Goal: Task Accomplishment & Management: Manage account settings

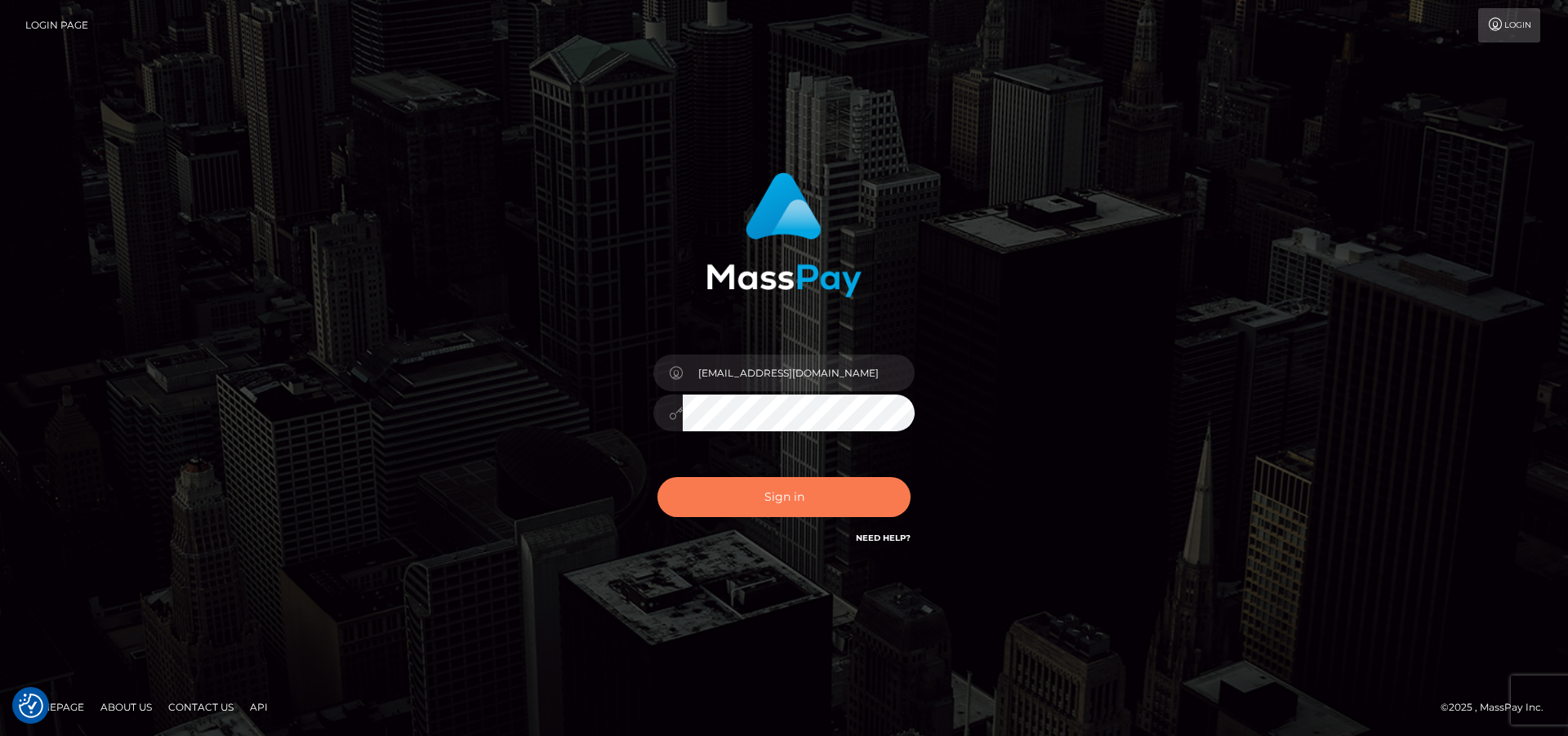
click at [774, 505] on button "Sign in" at bounding box center [784, 497] width 253 height 40
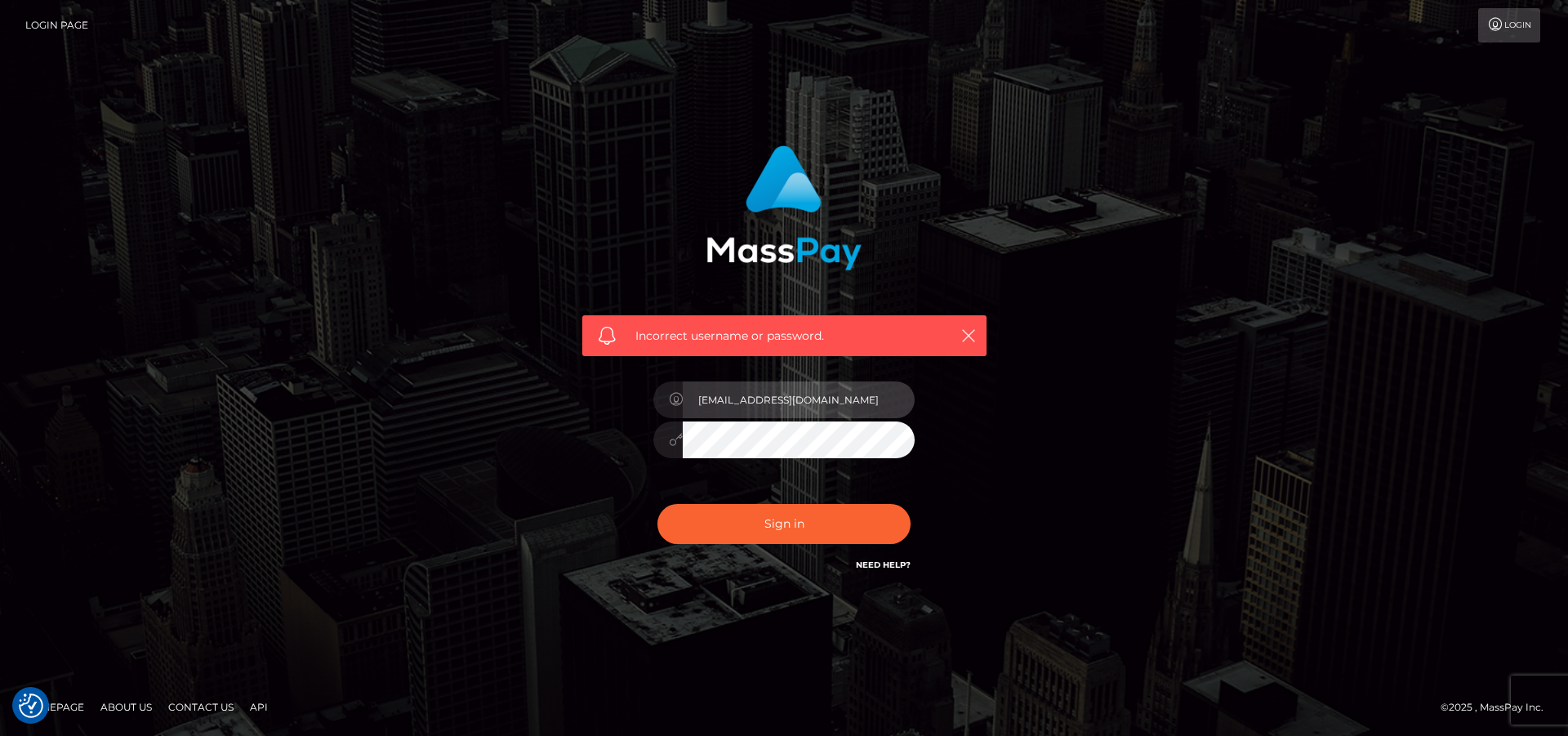
click at [766, 406] on input "[EMAIL_ADDRESS][DOMAIN_NAME]" at bounding box center [798, 400] width 232 height 37
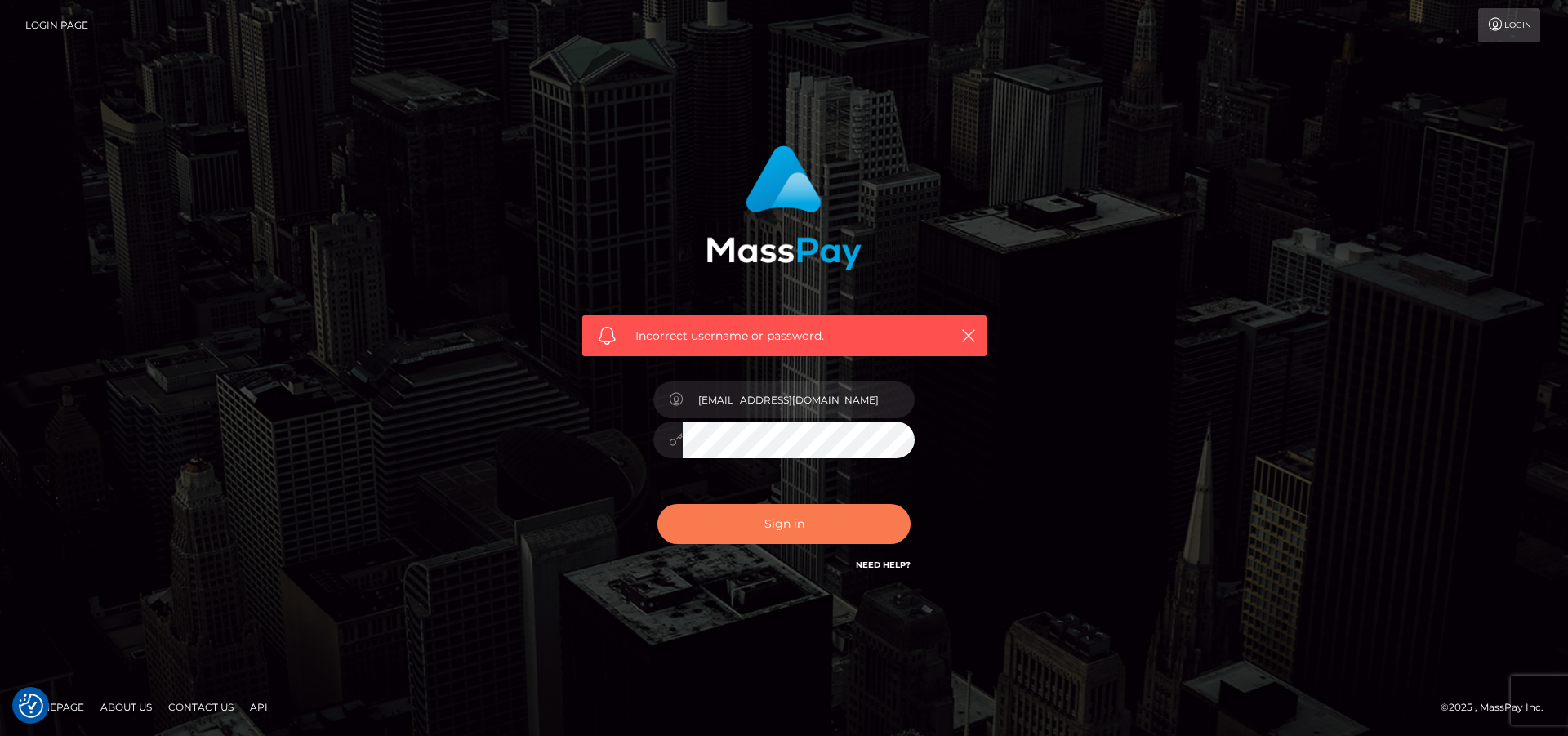
click at [778, 509] on button "Sign in" at bounding box center [784, 524] width 253 height 40
type input "[EMAIL_ADDRESS][DOMAIN_NAME]"
